Goal: Task Accomplishment & Management: Use online tool/utility

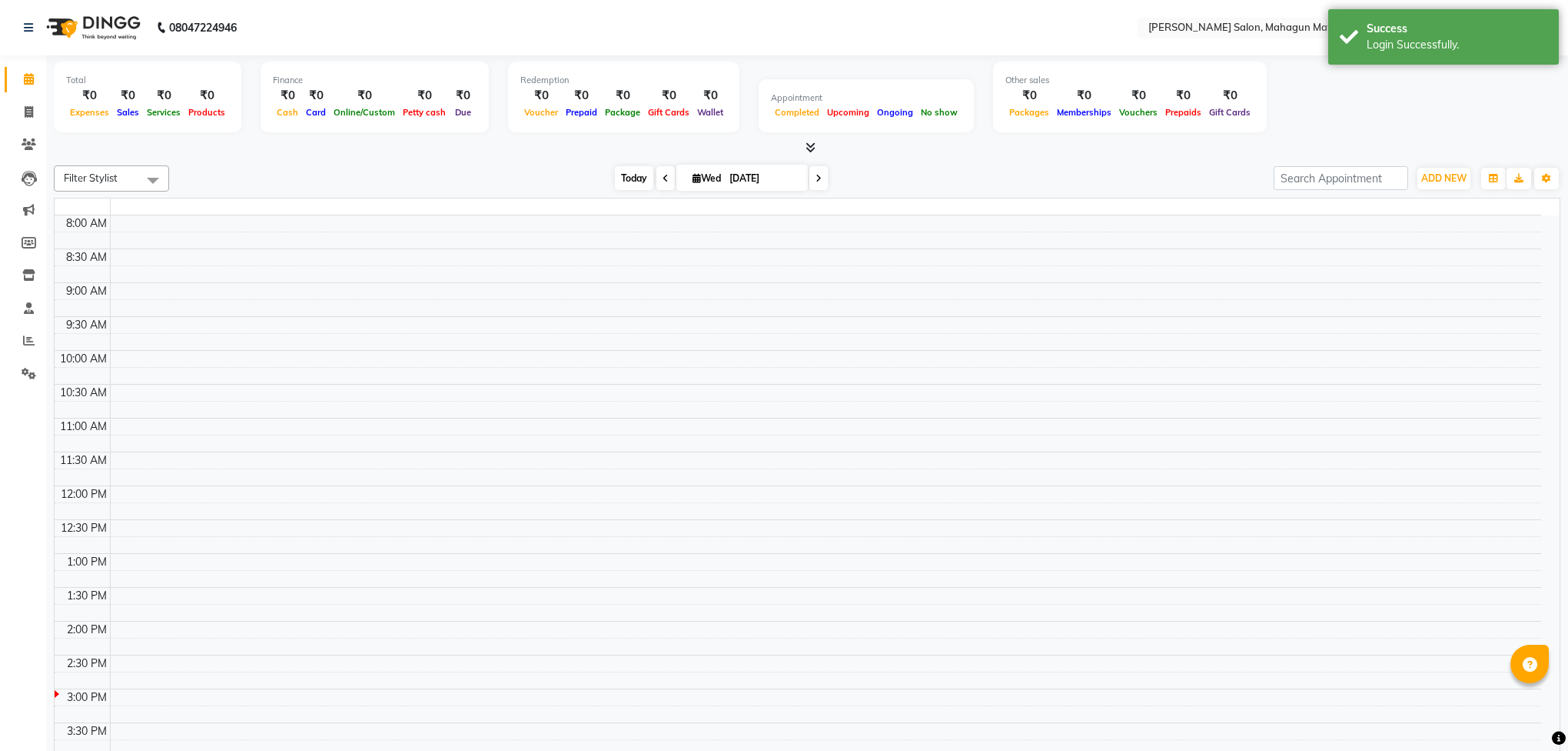
select select "en"
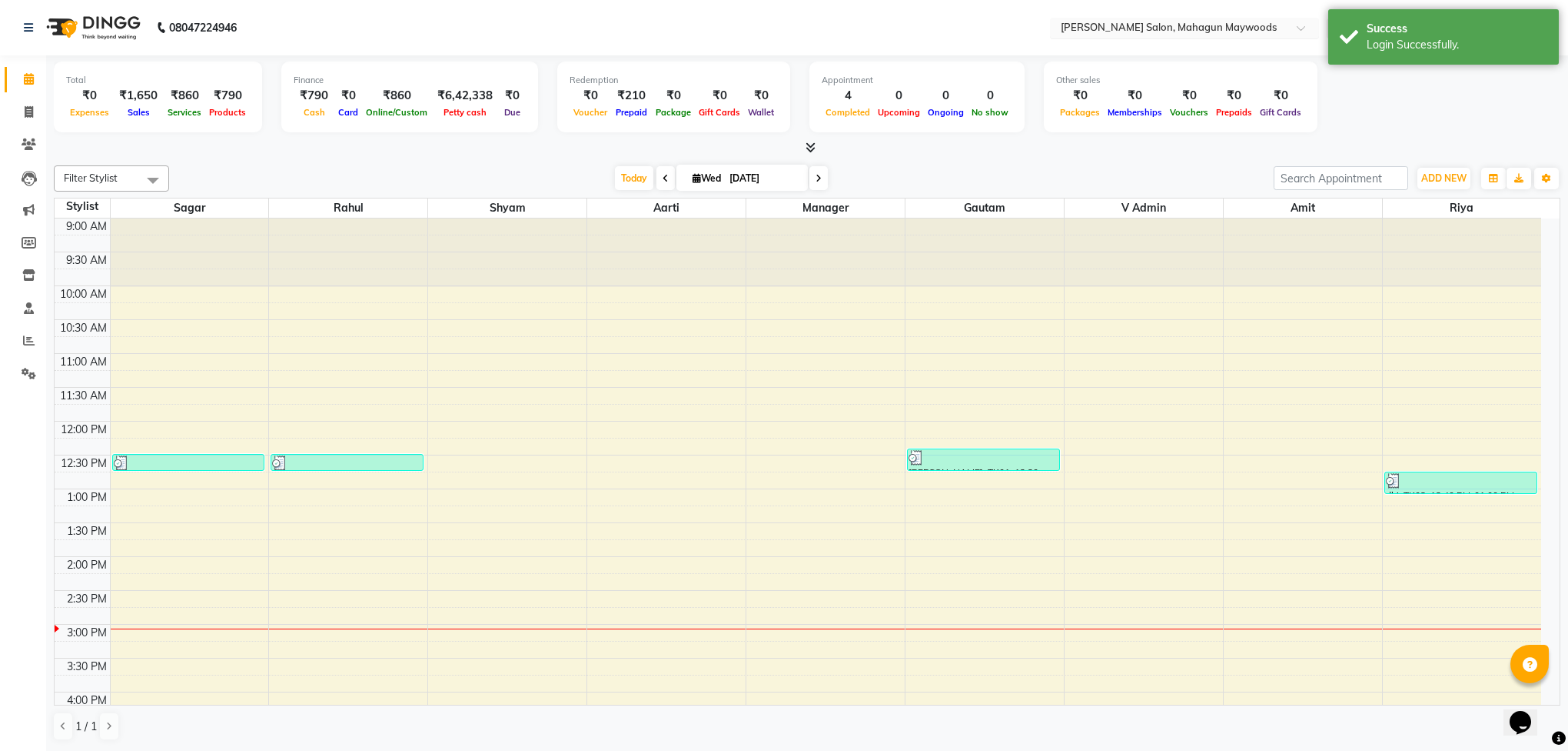
click at [1218, 32] on input "text" at bounding box center [1170, 29] width 223 height 16
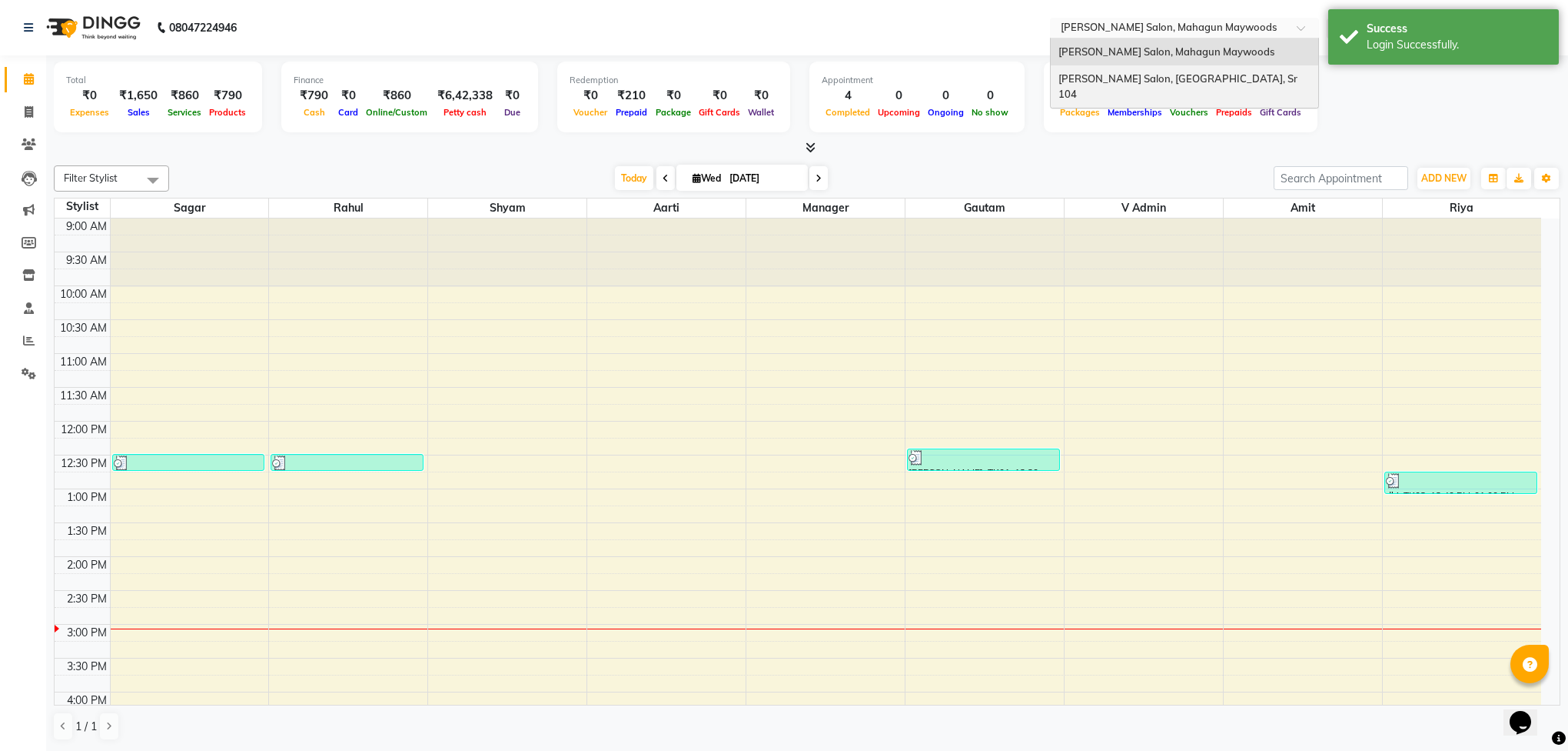
click at [1210, 76] on div "[PERSON_NAME] Salon, [GEOGRAPHIC_DATA], Sr 104" at bounding box center [1184, 86] width 267 height 42
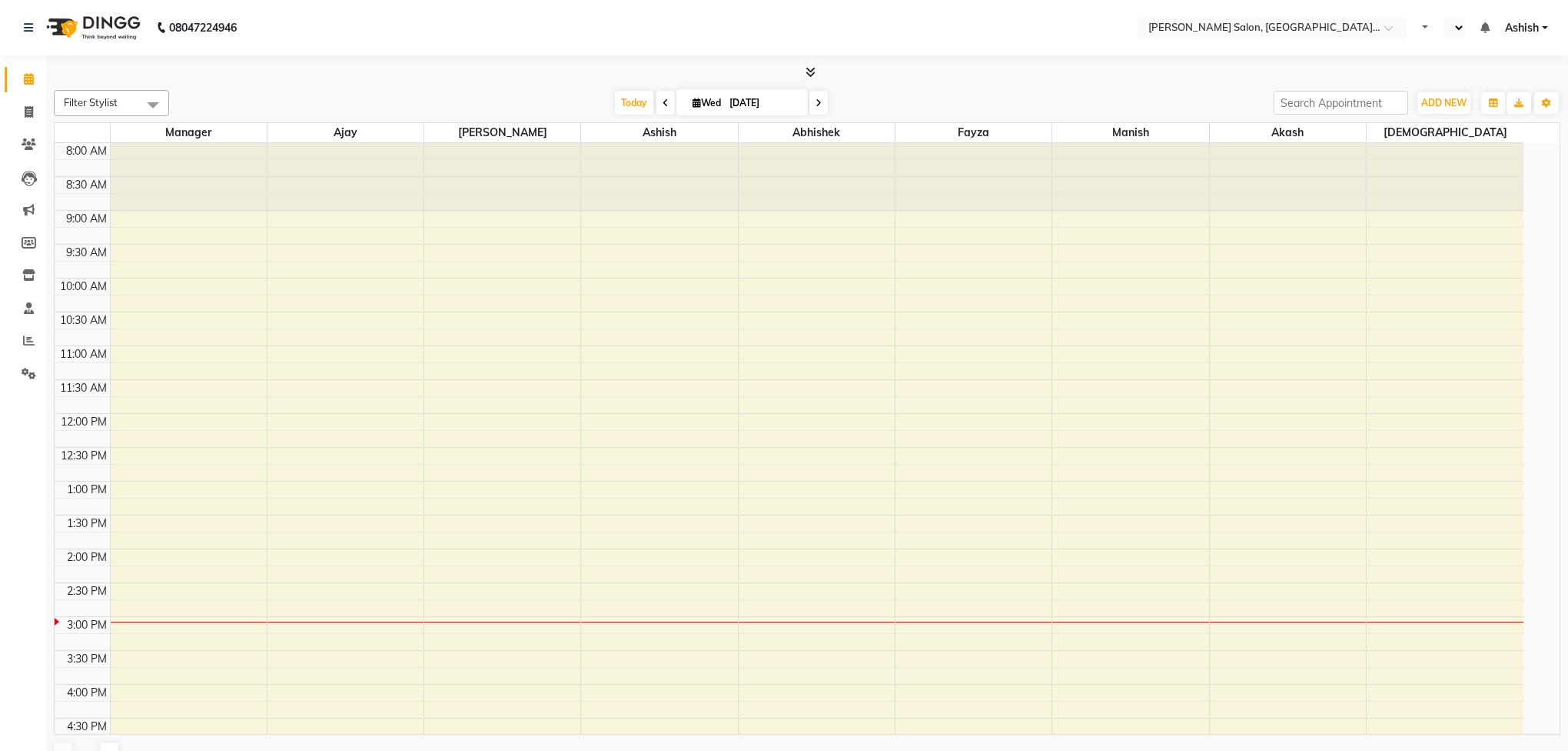
select select "en"
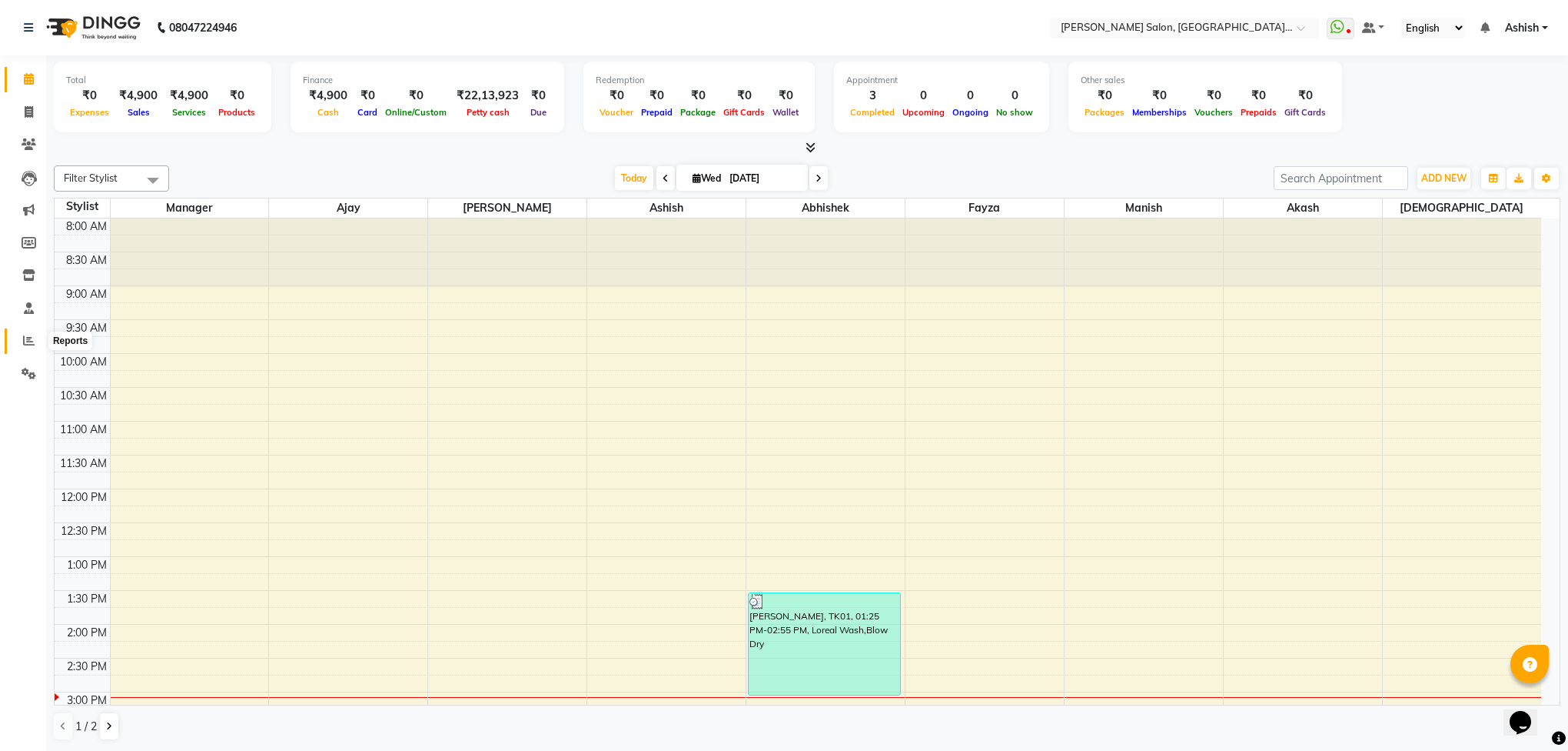
click at [27, 342] on icon at bounding box center [29, 341] width 12 height 12
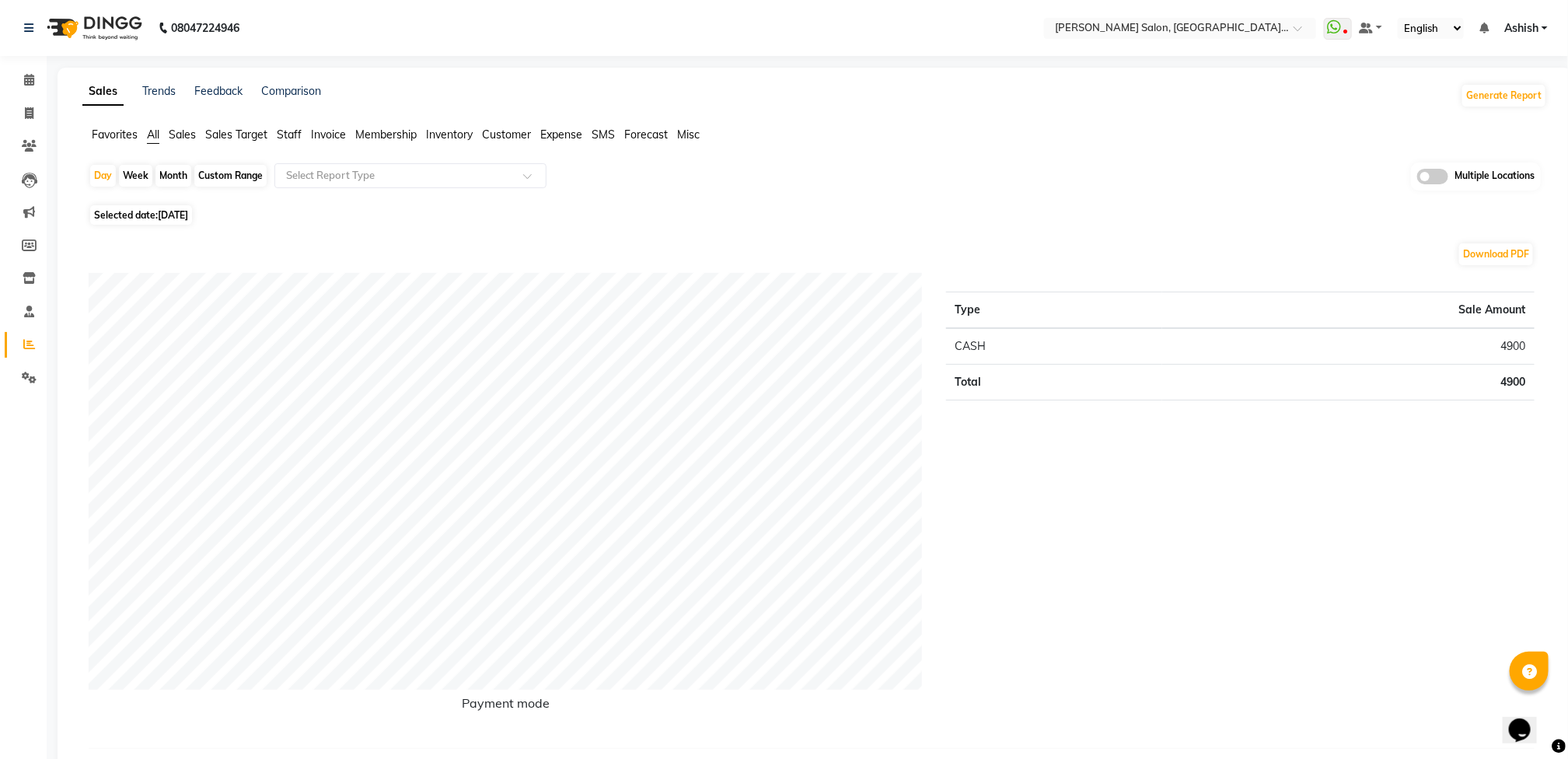
click at [239, 180] on div "Custom Range" at bounding box center [230, 176] width 72 height 22
select select "9"
select select "2025"
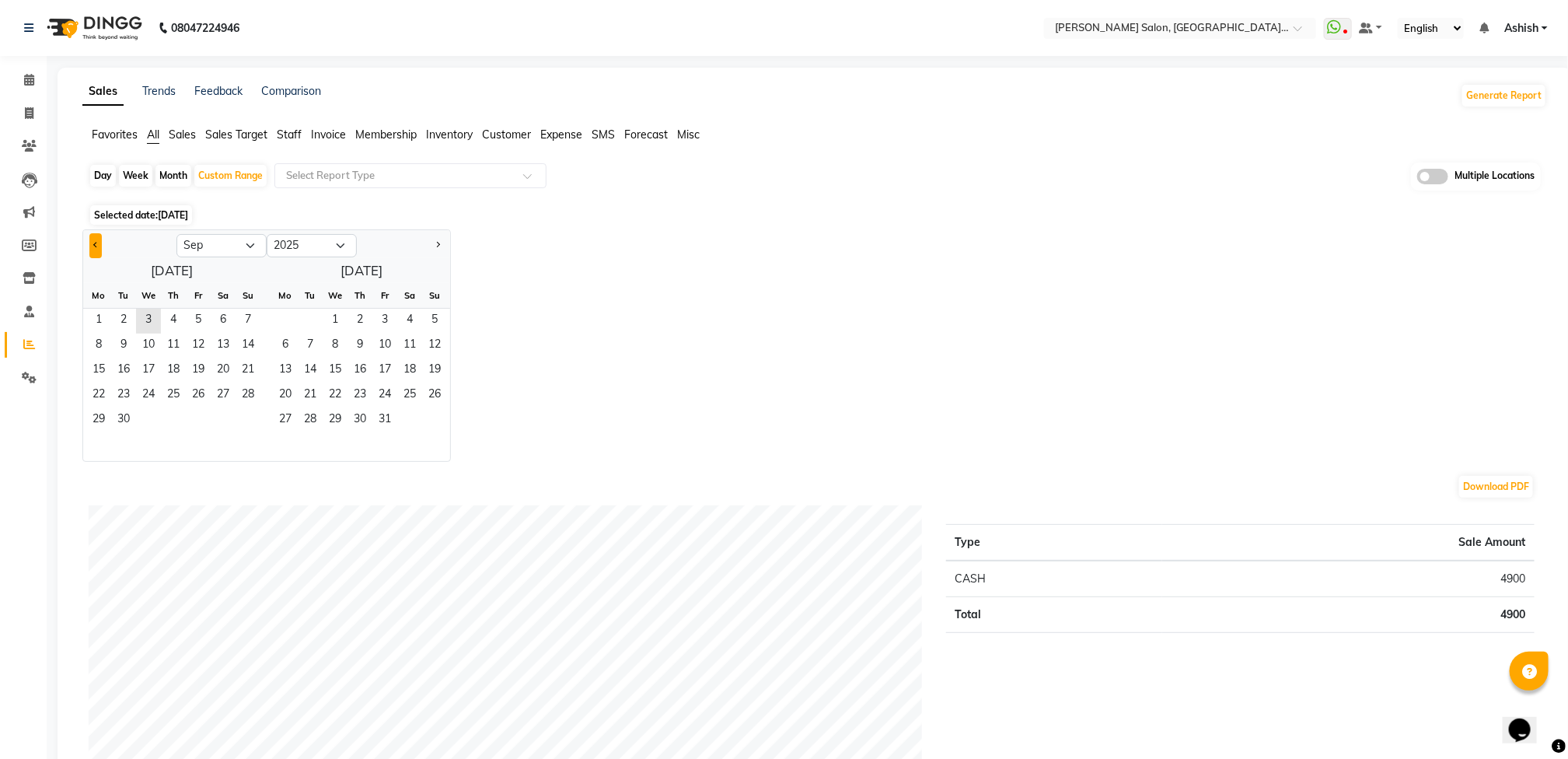
click at [91, 243] on button "Previous month" at bounding box center [95, 245] width 13 height 25
select select "8"
click at [197, 317] on span "1" at bounding box center [198, 321] width 25 height 25
click at [250, 418] on span "31" at bounding box center [247, 420] width 25 height 25
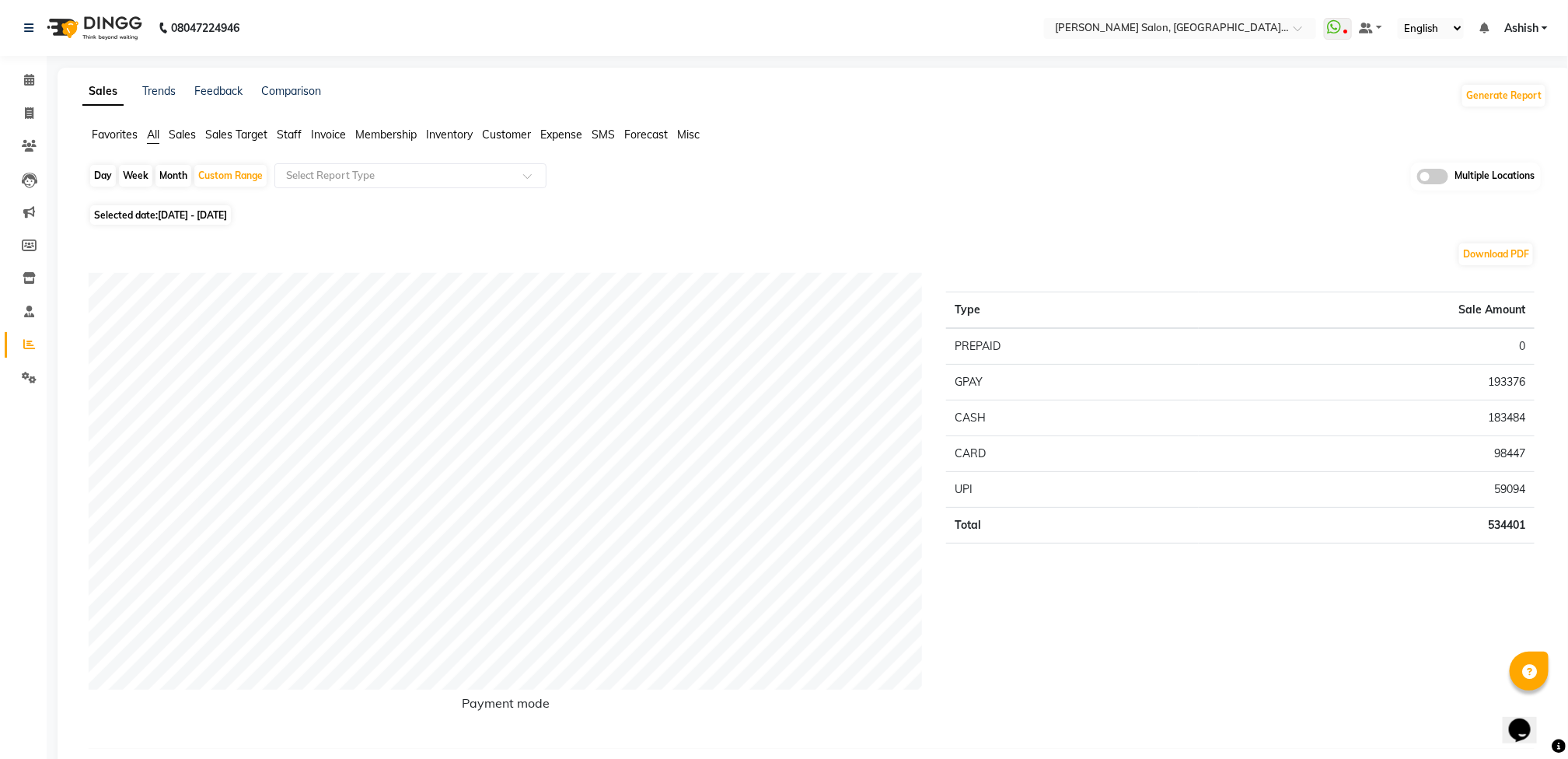
click at [297, 139] on span "Staff" at bounding box center [289, 135] width 25 height 14
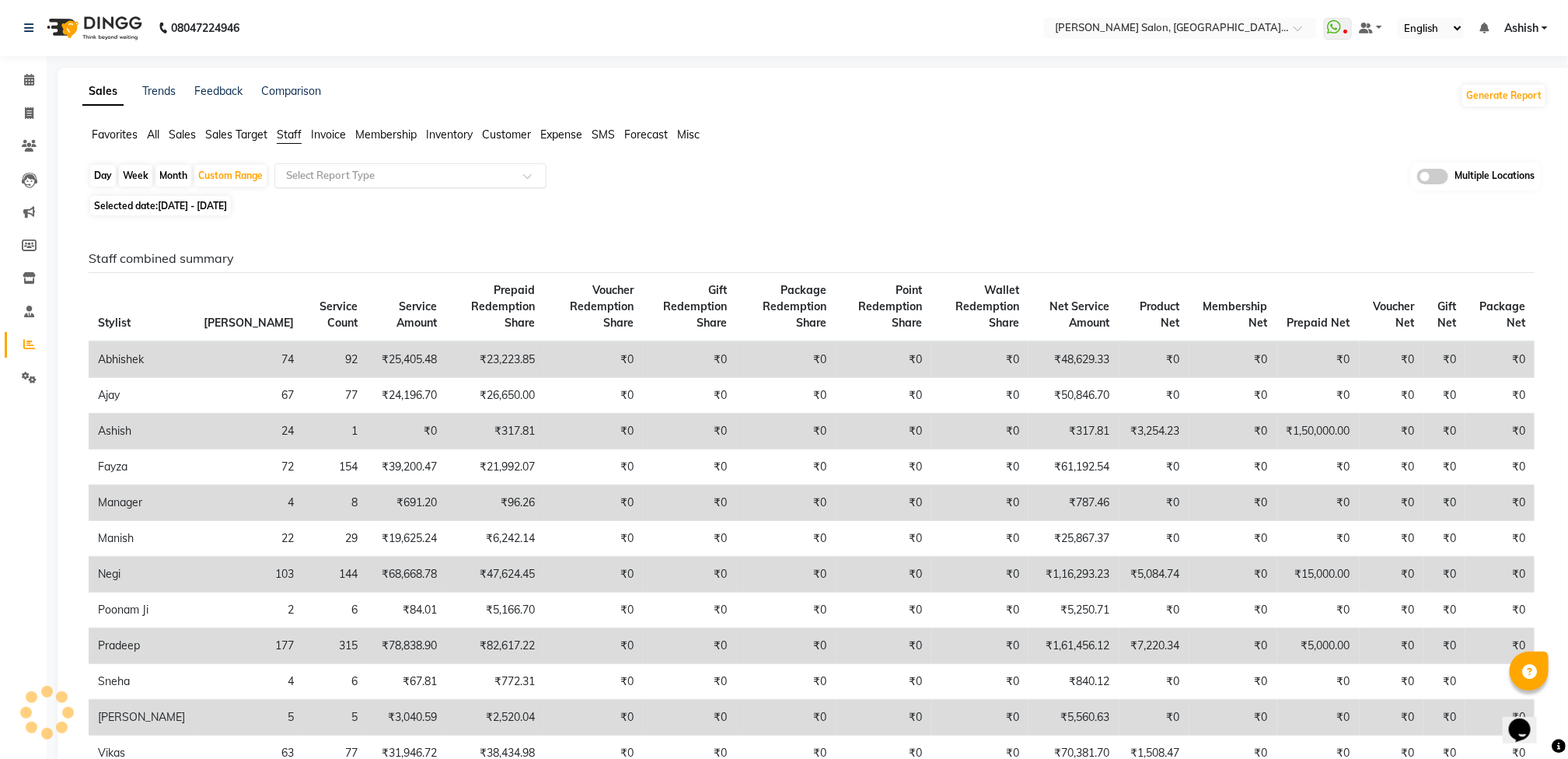
click at [474, 182] on input "text" at bounding box center [395, 176] width 224 height 16
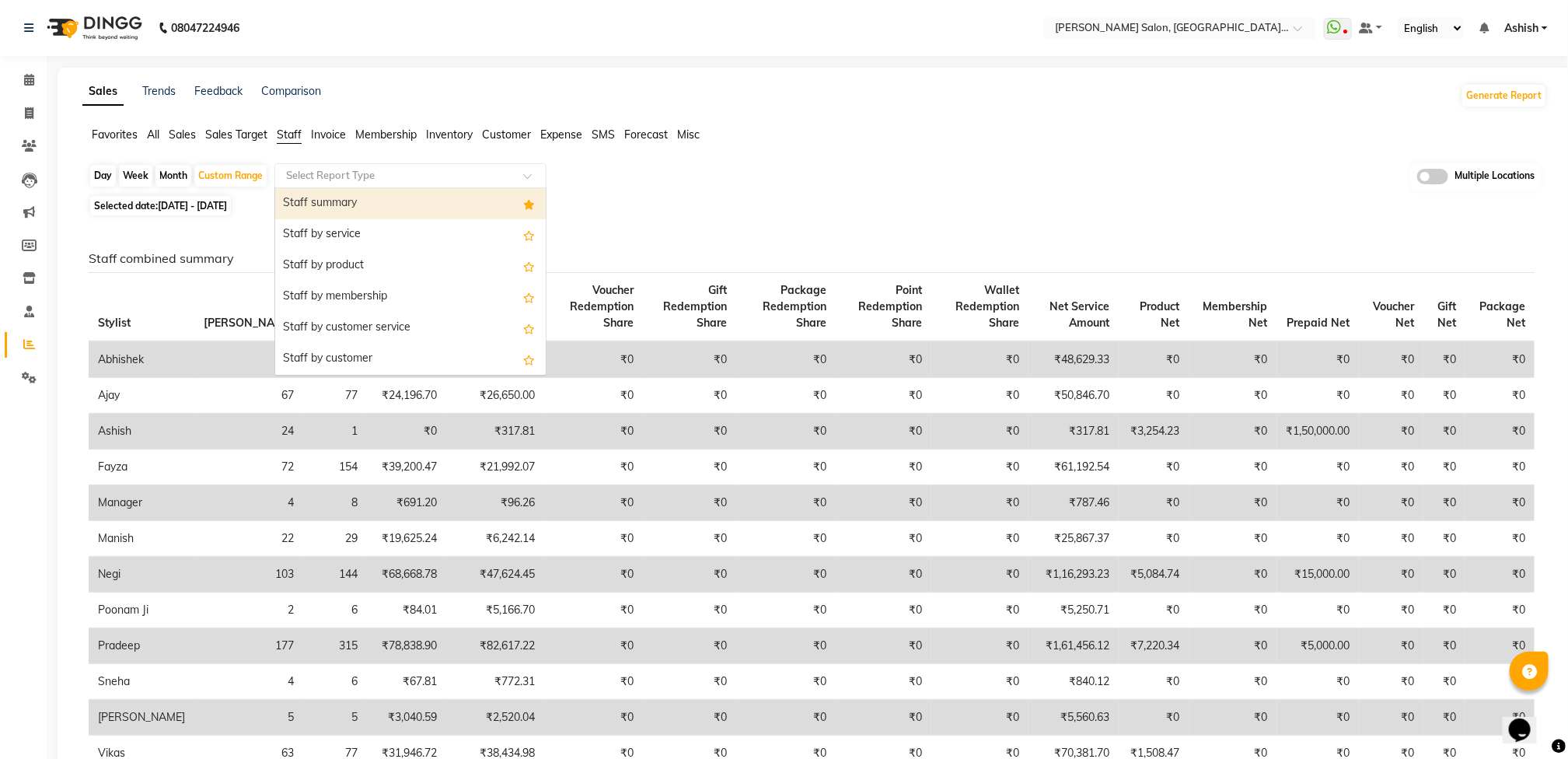
click at [375, 201] on div "Staff summary" at bounding box center [410, 203] width 270 height 31
select select "full_report"
select select "csv"
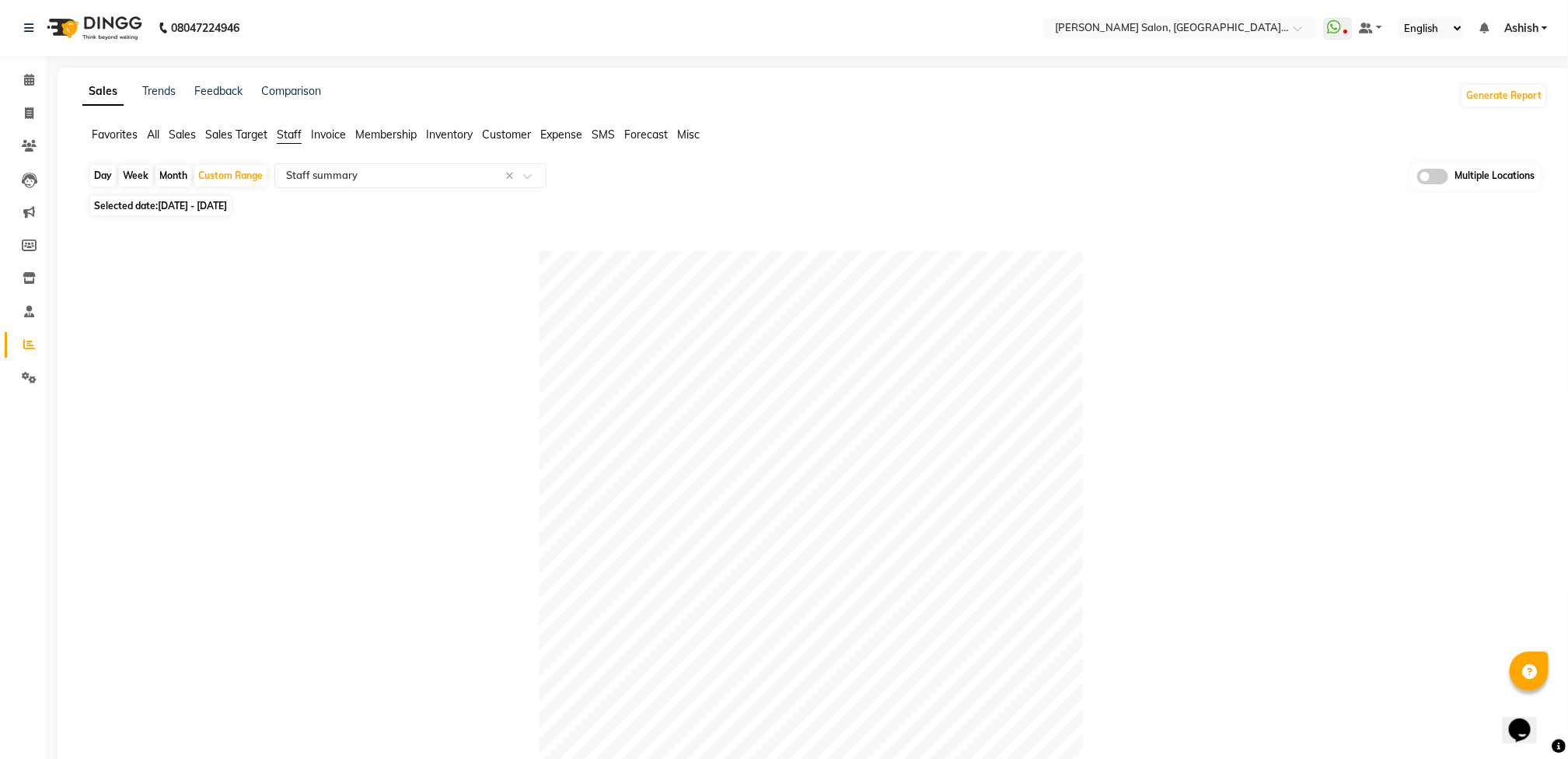
click at [227, 211] on span "[DATE] - [DATE]" at bounding box center [192, 206] width 69 height 12
select select "8"
select select "2025"
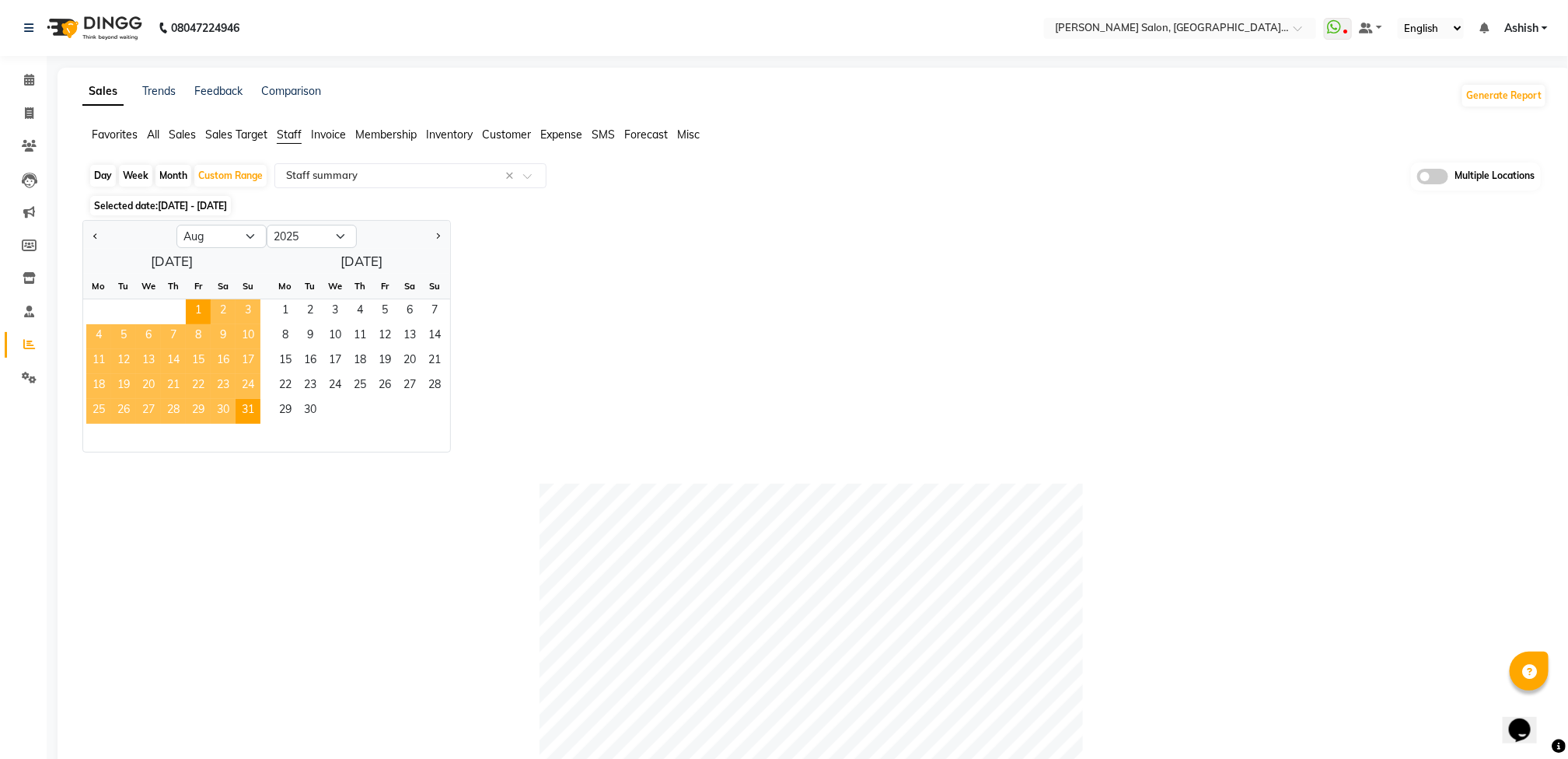
click at [753, 335] on div "Jan Feb Mar Apr May Jun [DATE] Aug Sep Oct Nov [DATE] 2016 2017 2018 2019 2020 …" at bounding box center [815, 335] width 1465 height 233
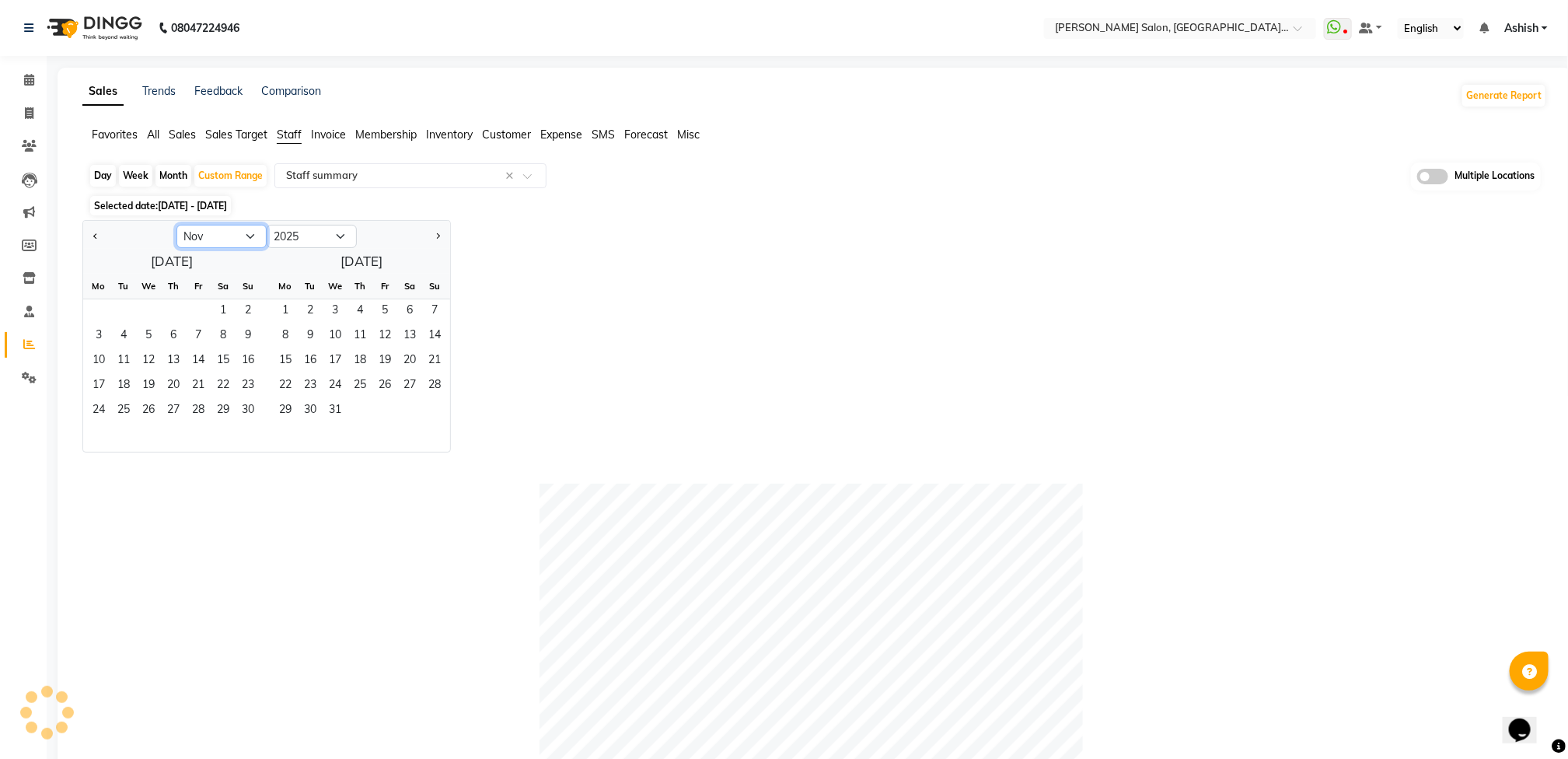
select select "12"
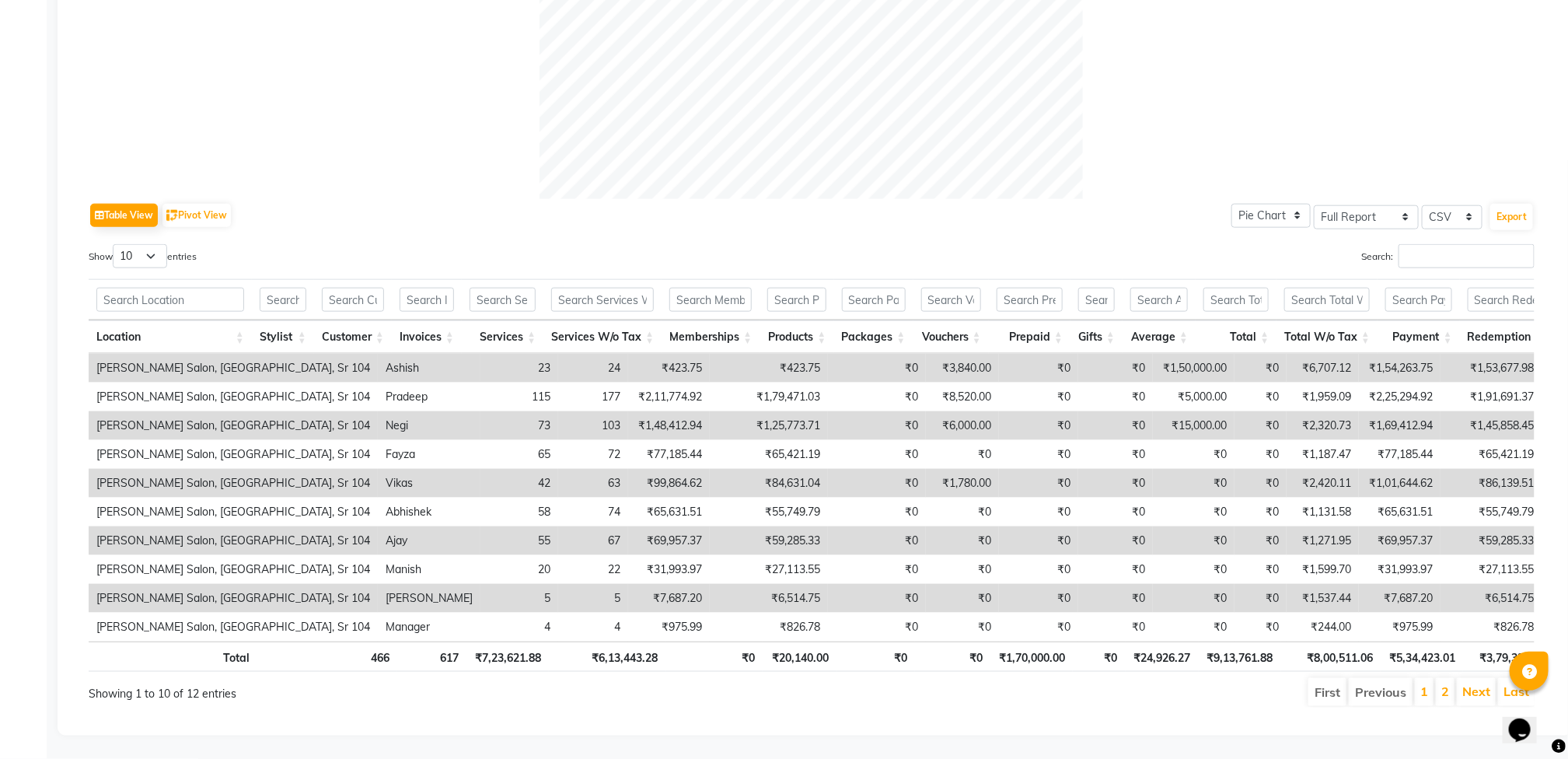
scroll to position [868, 0]
